Goal: Transaction & Acquisition: Purchase product/service

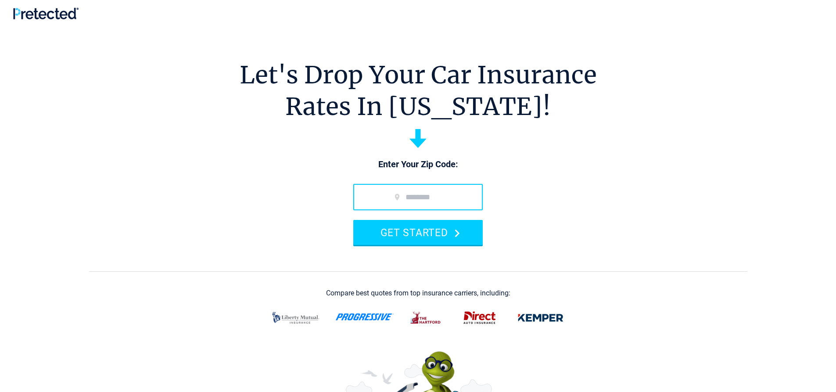
drag, startPoint x: 406, startPoint y: 199, endPoint x: 413, endPoint y: 200, distance: 8.0
click at [406, 198] on input "zip code" at bounding box center [417, 197] width 129 height 26
type input "*****"
click at [353, 220] on button "GET STARTED" at bounding box center [417, 232] width 129 height 25
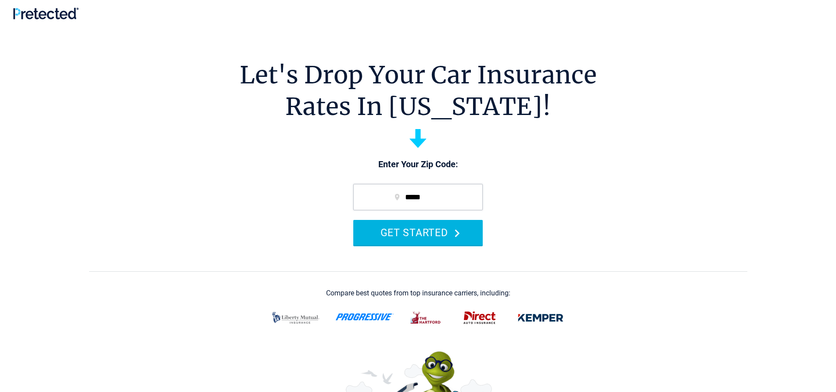
click at [442, 227] on button "GET STARTED" at bounding box center [417, 232] width 129 height 25
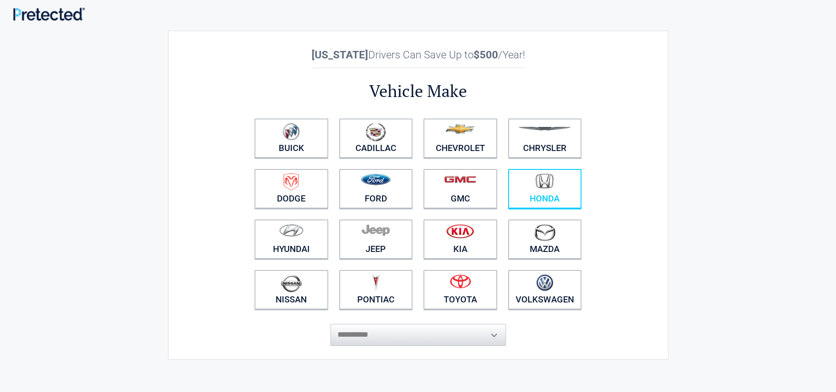
click at [559, 180] on figure at bounding box center [545, 183] width 63 height 20
